Goal: Complete application form

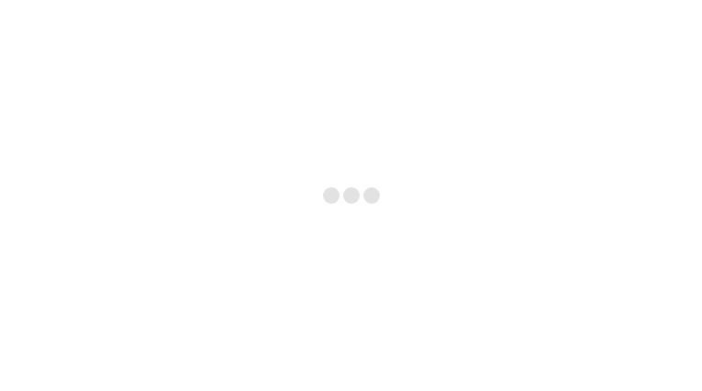
type input "dPiFnQIWJgAi"
type input "[EMAIL_ADDRESS][DOMAIN_NAME]"
type input "9650011414"
type input "AkTMgSeyfN"
type input "stWNFyGXVEfdqkqT"
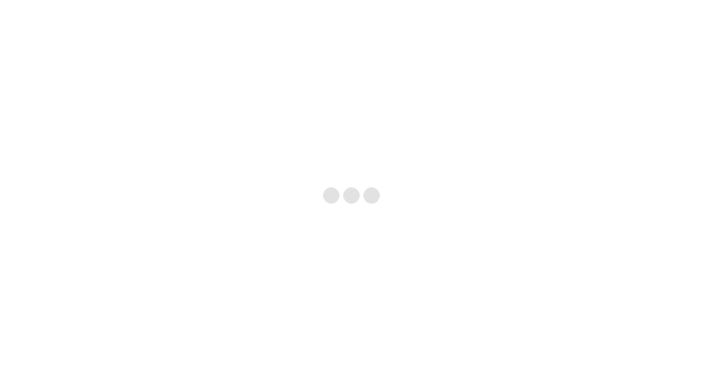
select select "Pharmaceuticals"
type input "mxniTALSsPnDLpyx"
type input "[EMAIL_ADDRESS][DOMAIN_NAME]"
type input "8274284138"
type input "JaIAciisOdE"
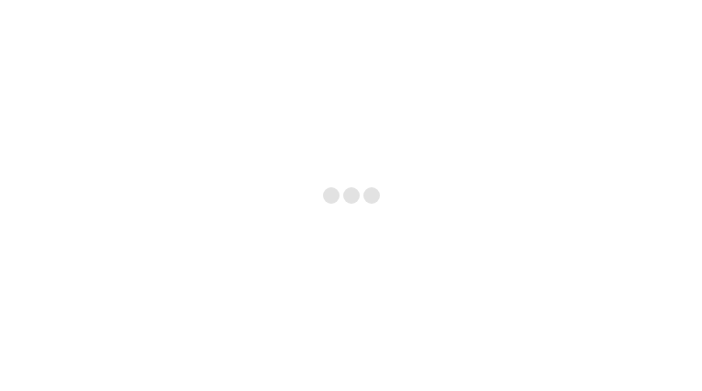
type input "yHoOuqaveHuZIgUQ"
select select "Pharmaceuticals"
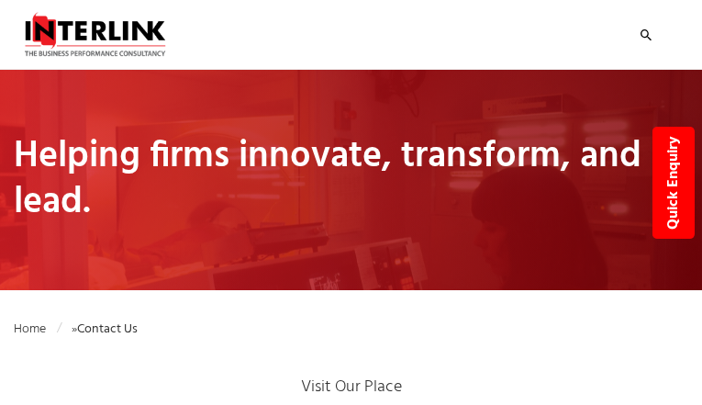
type input "VwHfoBfRBw"
type input "[EMAIL_ADDRESS][DOMAIN_NAME]"
type input "4884952282"
type input "wdQIjyNhdhlasCH"
type input "cvsHKlBXdzvzfQ"
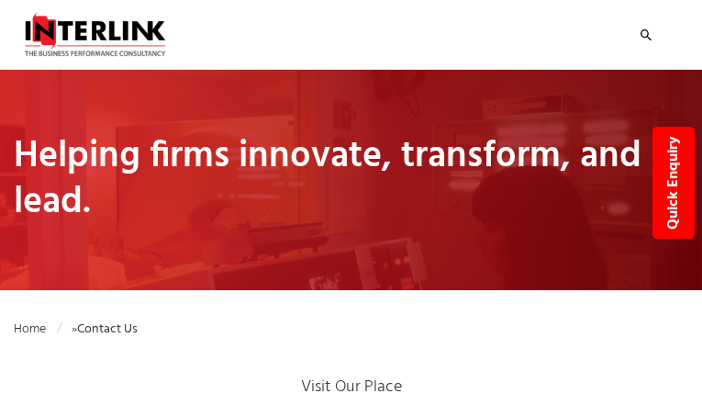
select select "Nutraceuticals"
type input "SmQkDaNhrh"
type input "[EMAIL_ADDRESS][DOMAIN_NAME]"
type input "5350208358"
type input "MUmkNjeaYBfgd"
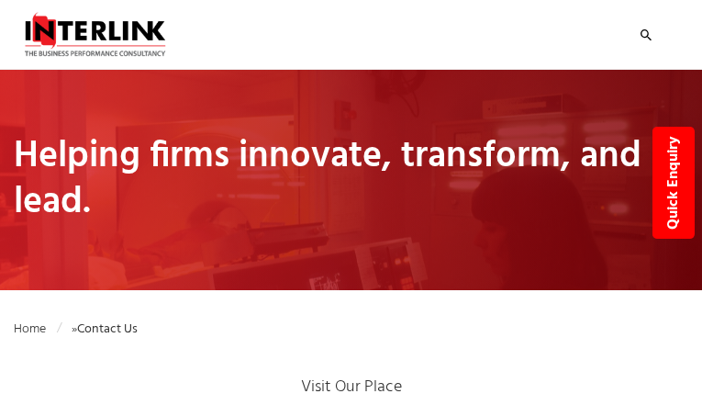
type input "ZDHmBZRJmk"
select select "Pharmaceuticals"
select select "Business Due Diligence"
